Goal: Find specific page/section: Find specific page/section

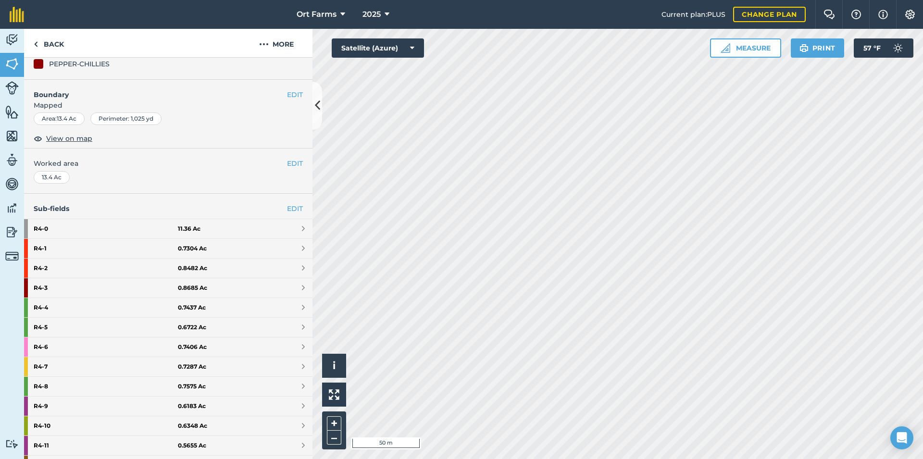
scroll to position [104, 0]
click at [92, 325] on strong "R4 - 5" at bounding box center [106, 326] width 144 height 19
